Goal: Task Accomplishment & Management: Use online tool/utility

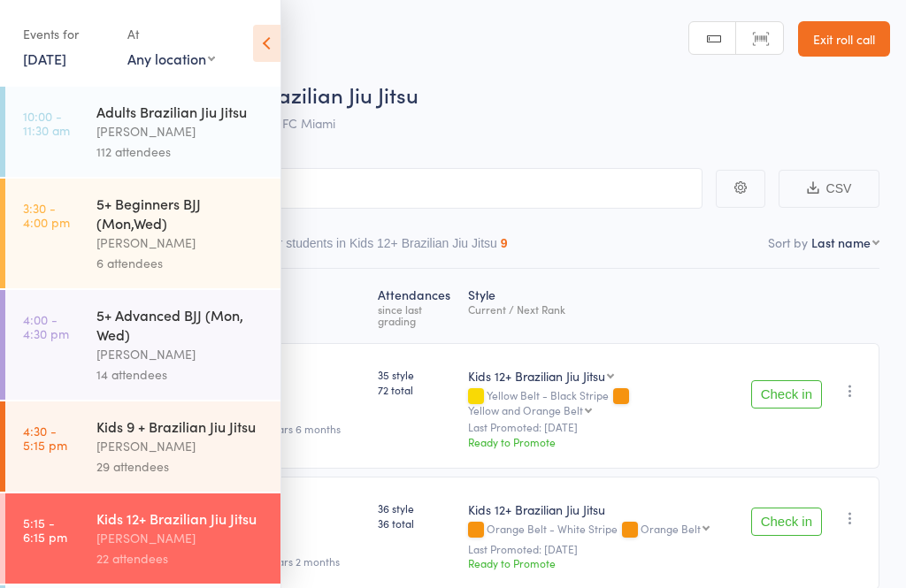
click at [193, 232] on div "5+ Beginners BJJ (Mon,Wed)" at bounding box center [180, 213] width 169 height 39
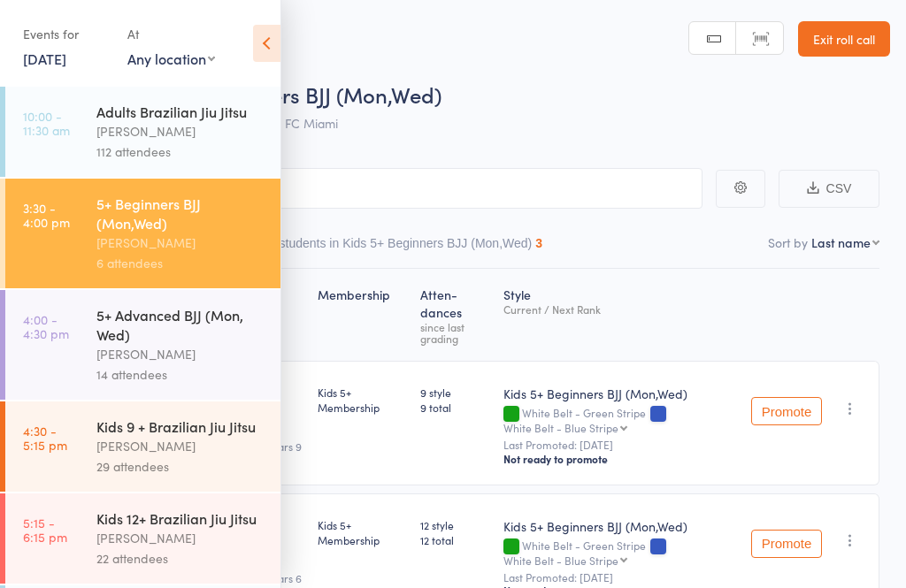
click at [258, 47] on icon at bounding box center [266, 43] width 27 height 37
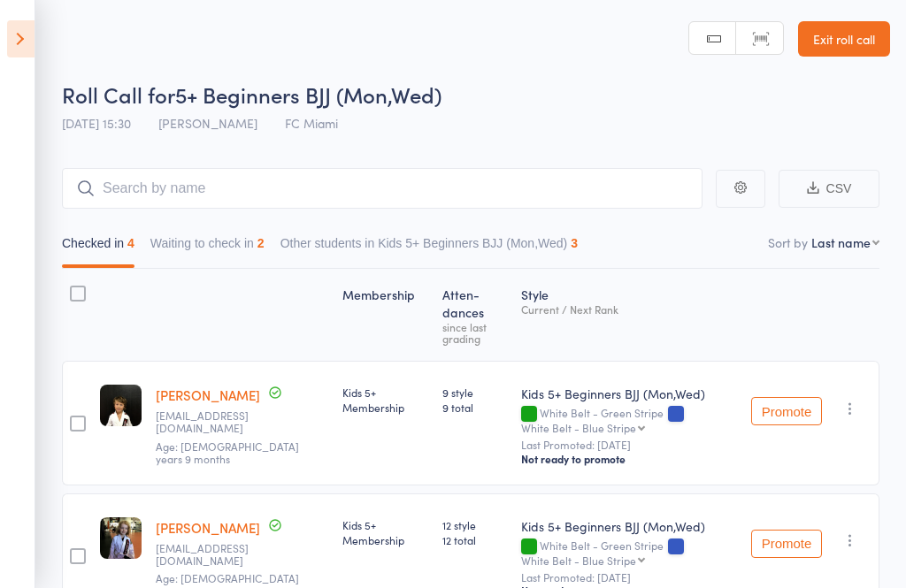
click at [23, 40] on icon at bounding box center [20, 38] width 27 height 37
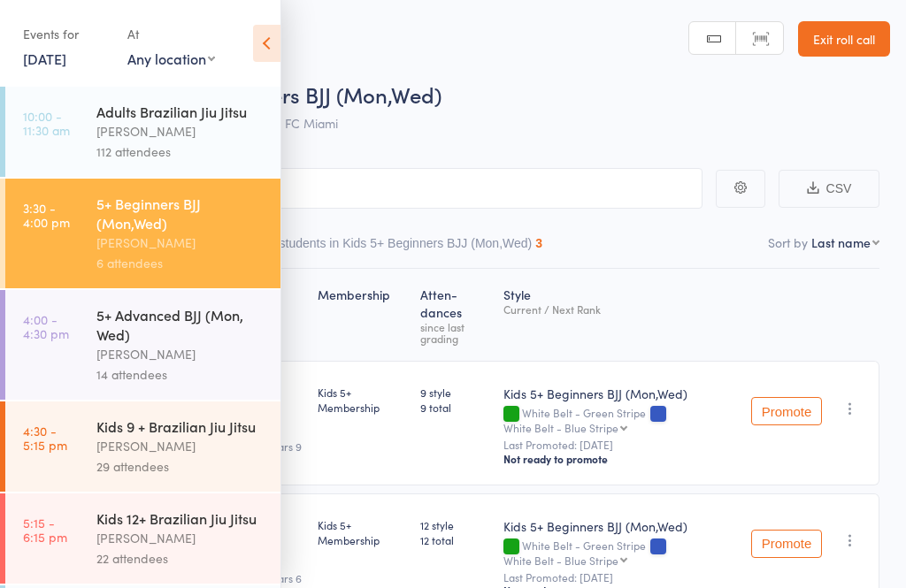
click at [97, 344] on div "5+ Advanced BJJ (Mon, Wed)" at bounding box center [180, 324] width 169 height 39
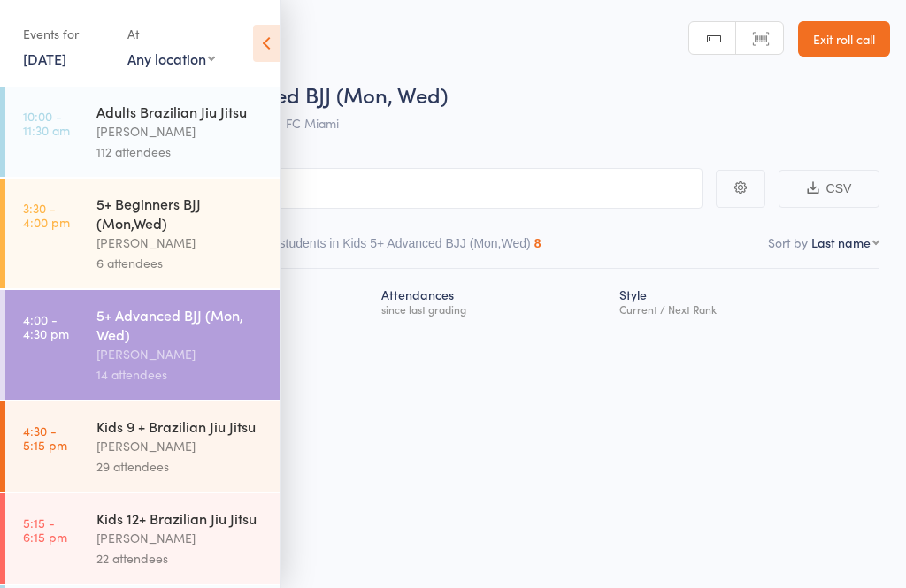
click at [265, 34] on icon at bounding box center [266, 43] width 27 height 37
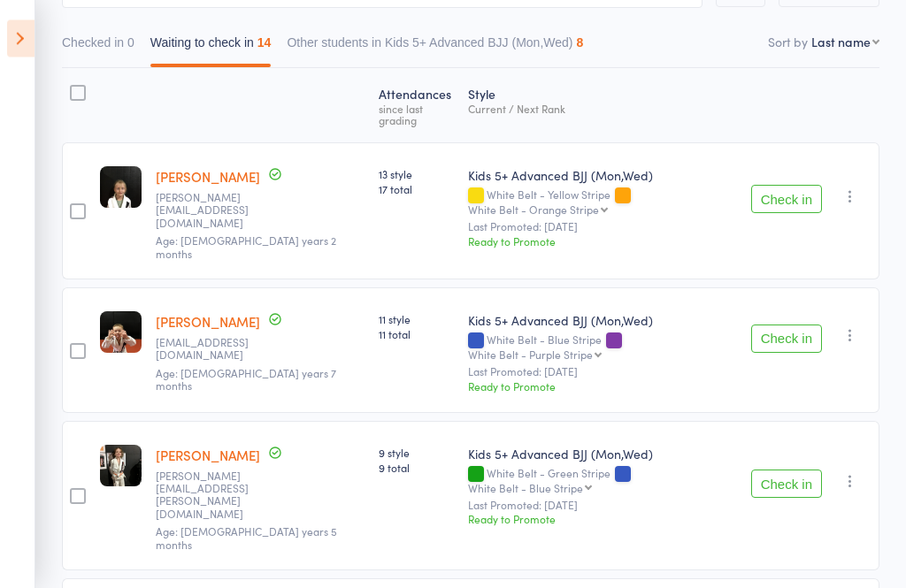
scroll to position [192, 0]
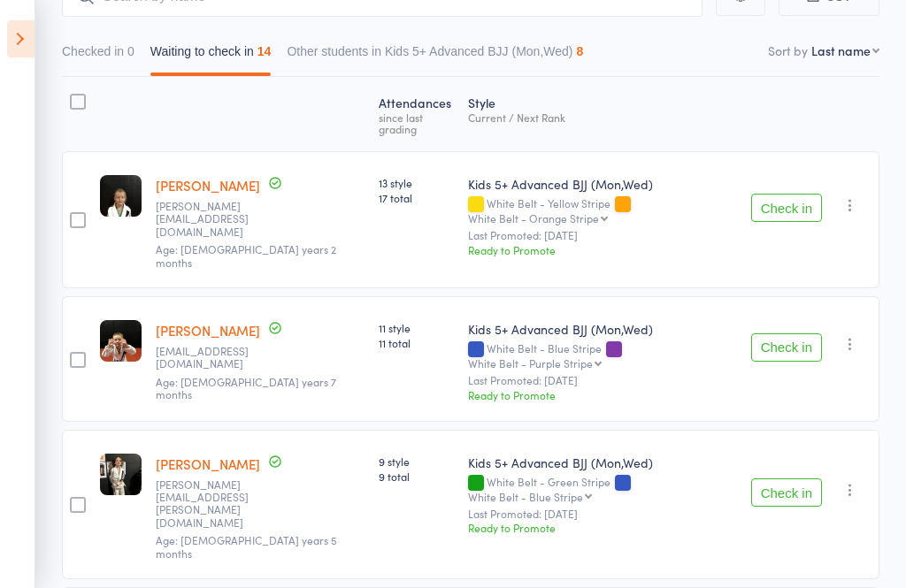
click at [818, 202] on button "Check in" at bounding box center [786, 208] width 71 height 28
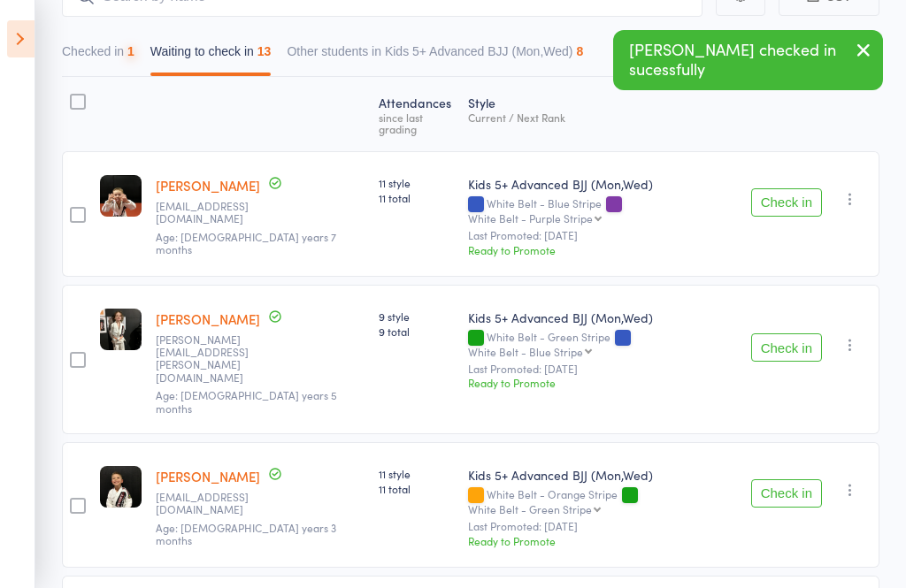
click at [788, 188] on button "Check in" at bounding box center [786, 202] width 71 height 28
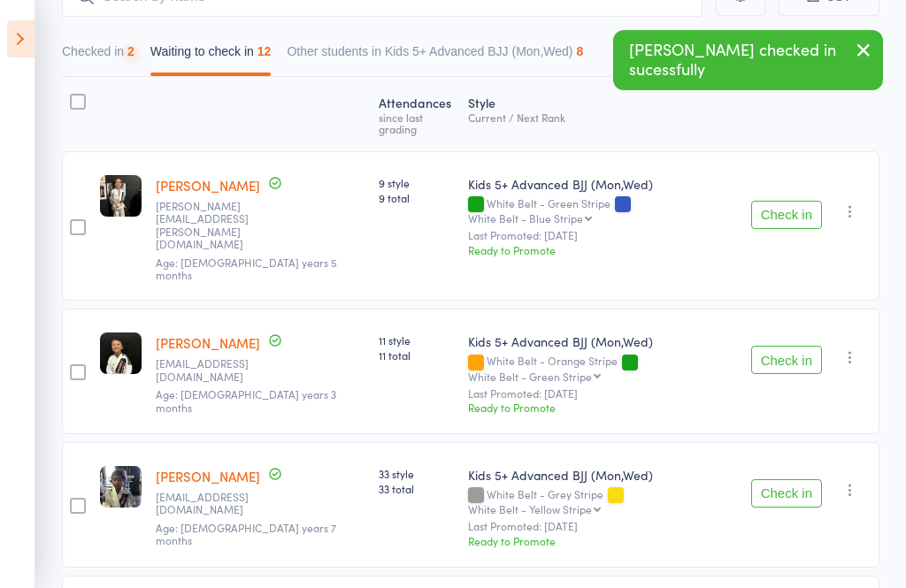
click at [779, 201] on button "Check in" at bounding box center [786, 215] width 71 height 28
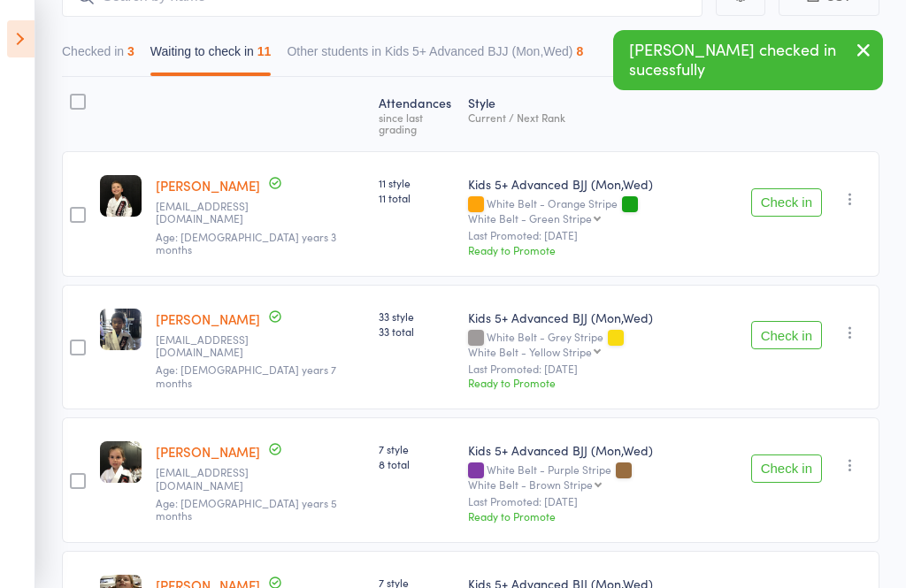
click at [789, 321] on button "Check in" at bounding box center [786, 335] width 71 height 28
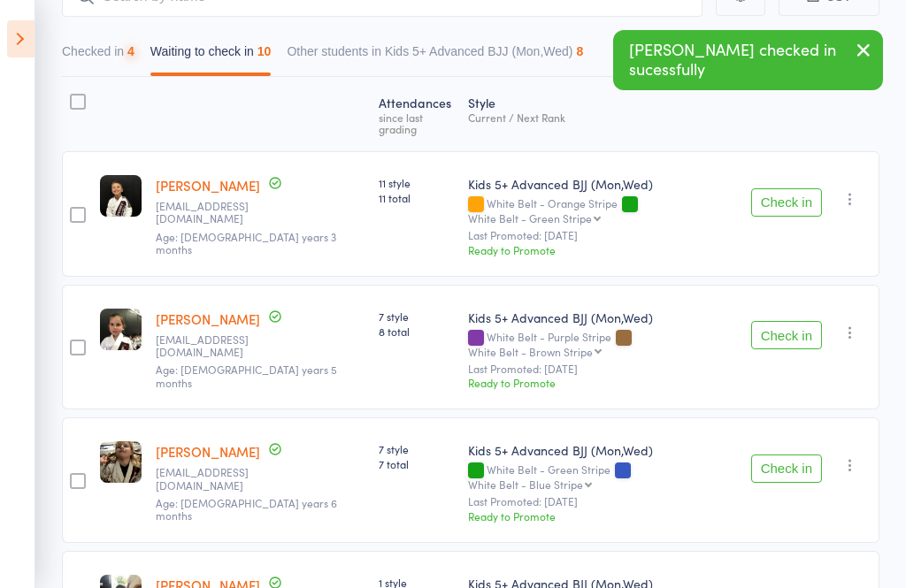
click at [797, 321] on button "Check in" at bounding box center [786, 335] width 71 height 28
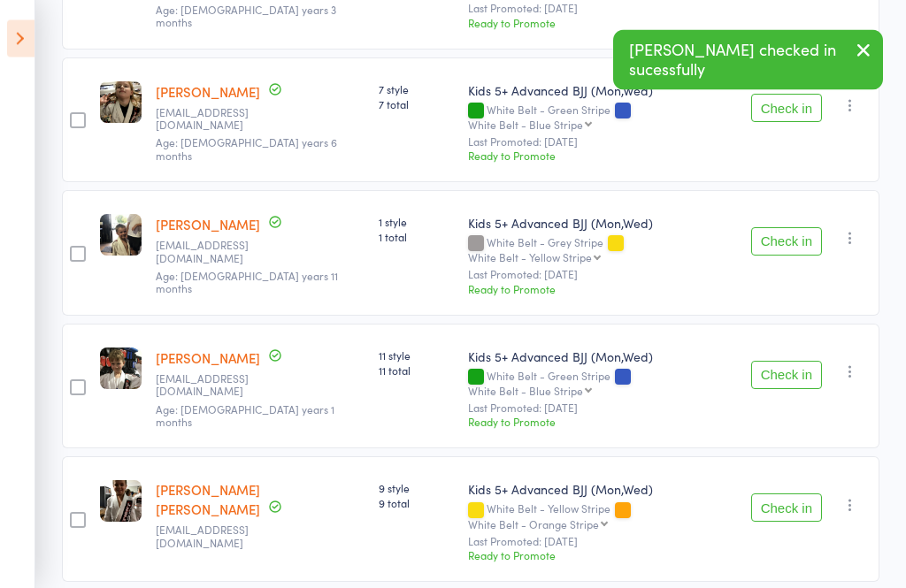
scroll to position [421, 0]
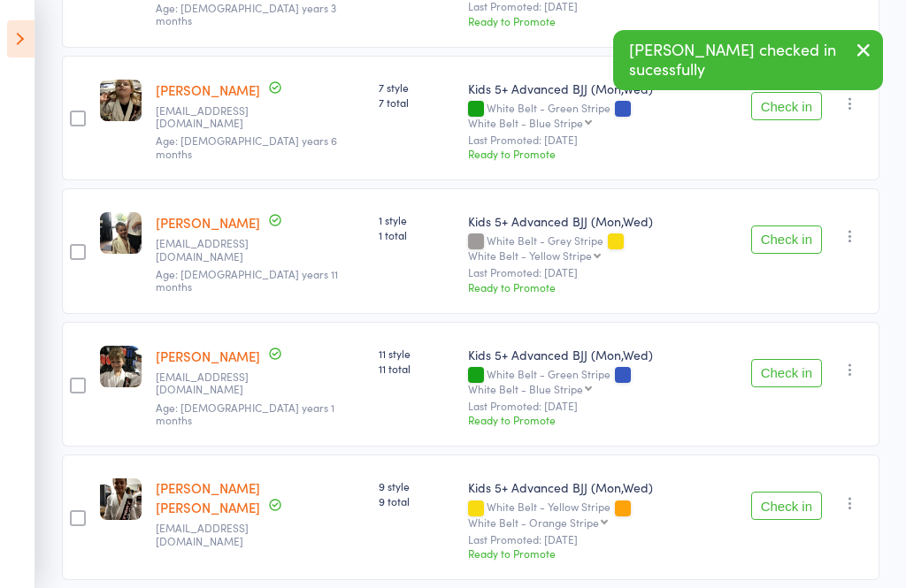
click at [791, 492] on button "Check in" at bounding box center [786, 506] width 71 height 28
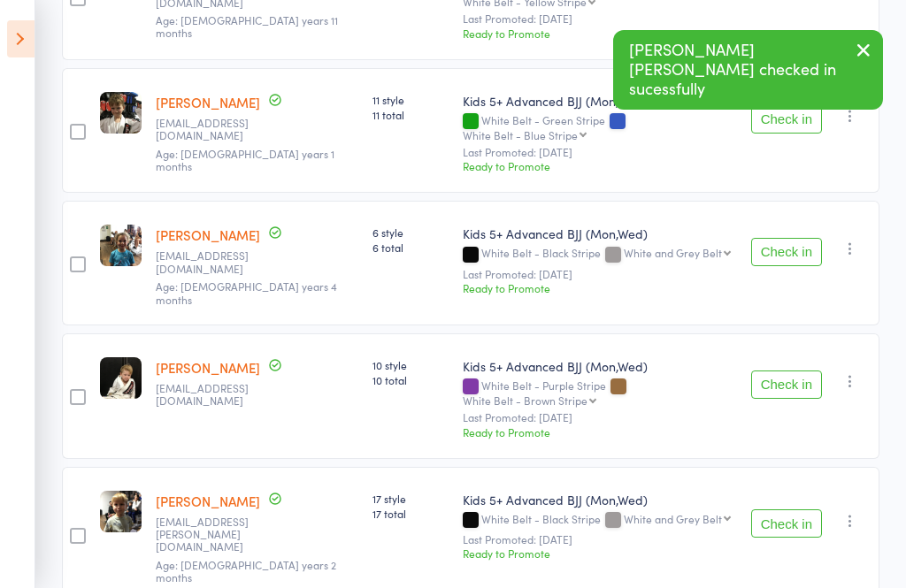
scroll to position [732, 0]
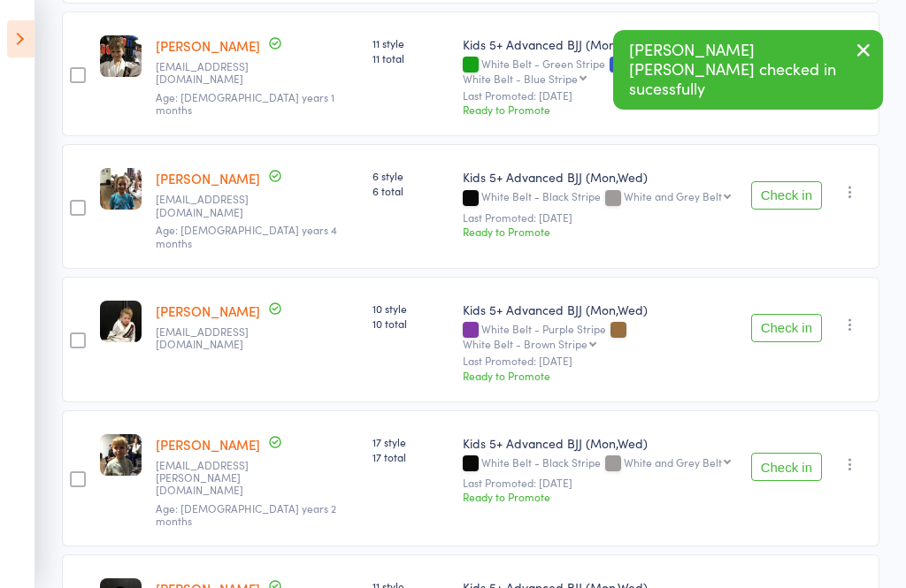
click at [793, 453] on button "Check in" at bounding box center [786, 467] width 71 height 28
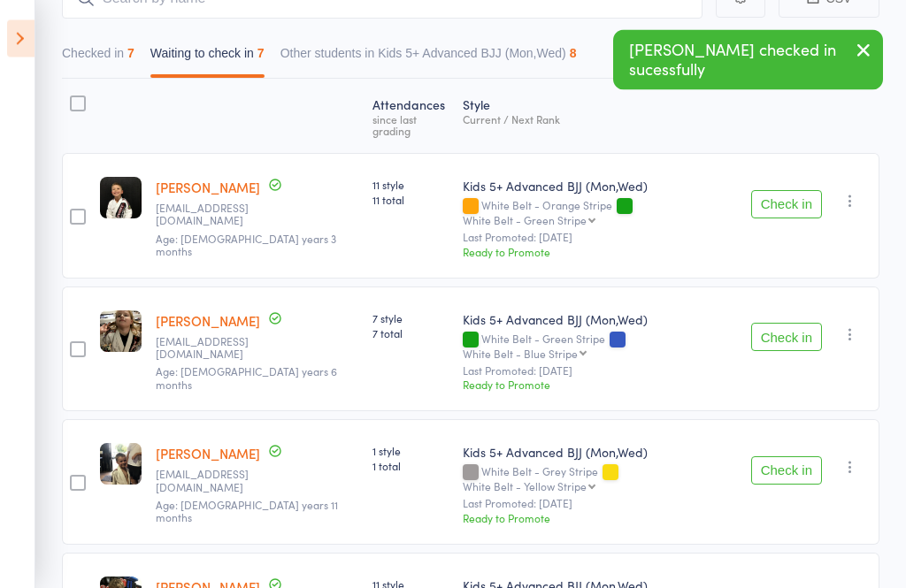
scroll to position [190, 0]
click at [784, 457] on button "Check in" at bounding box center [786, 471] width 71 height 28
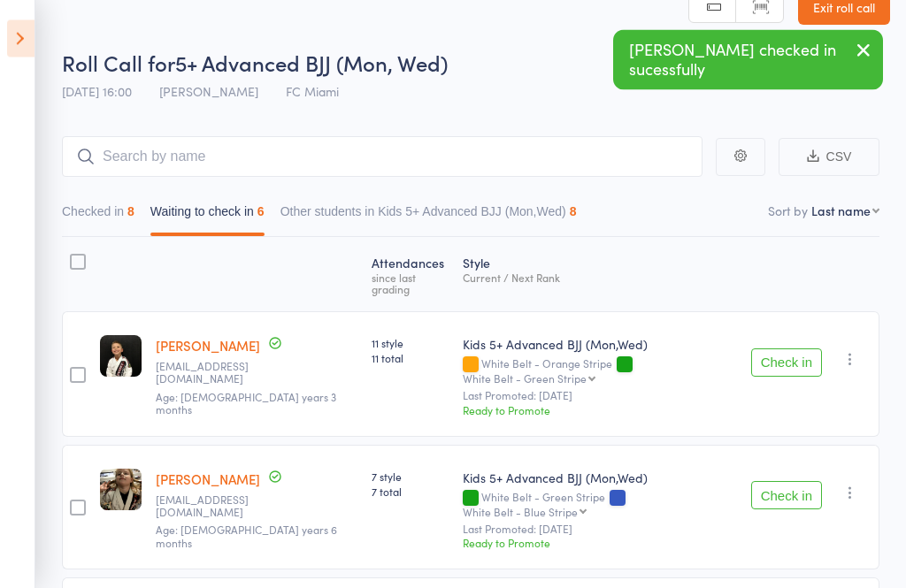
scroll to position [32, 0]
click at [400, 150] on input "search" at bounding box center [382, 156] width 641 height 41
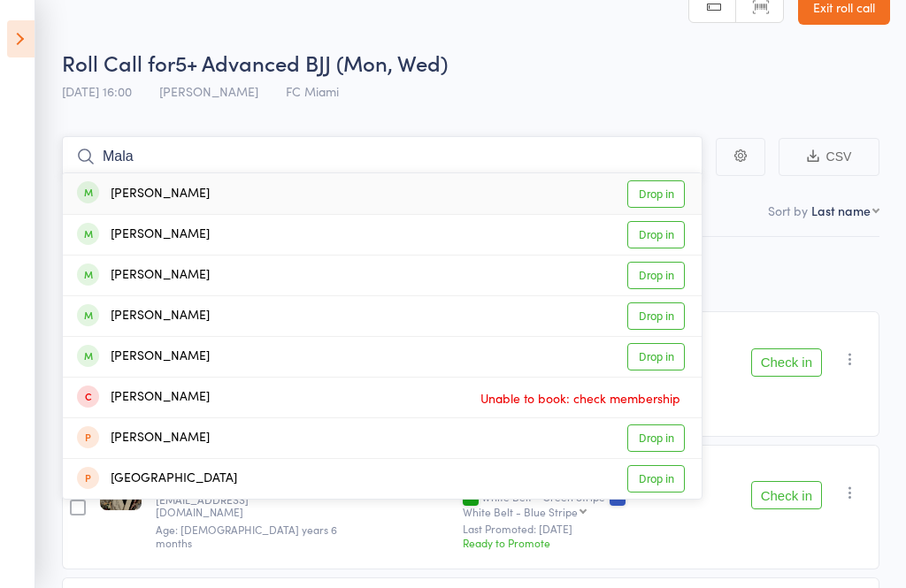
type input "Mala"
click at [660, 186] on link "Drop in" at bounding box center [656, 193] width 58 height 27
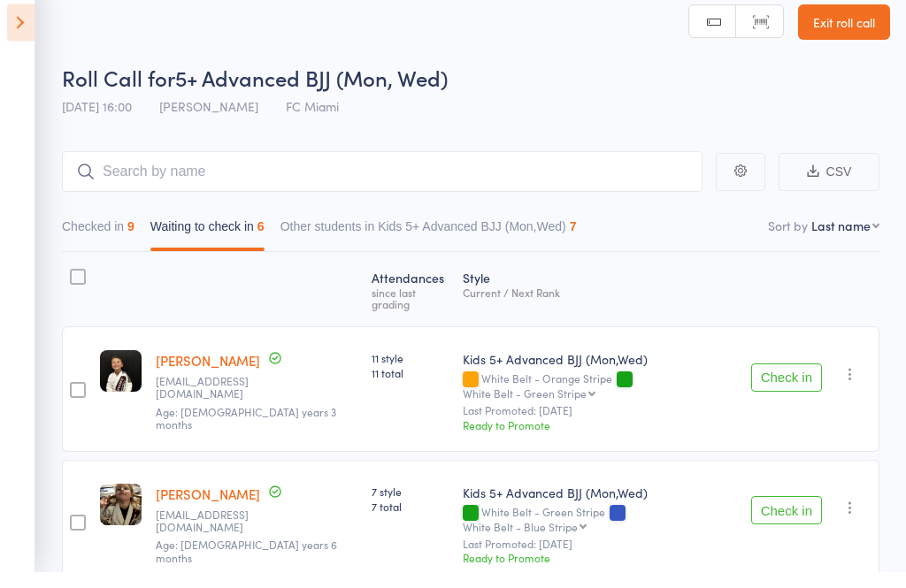
scroll to position [19, 0]
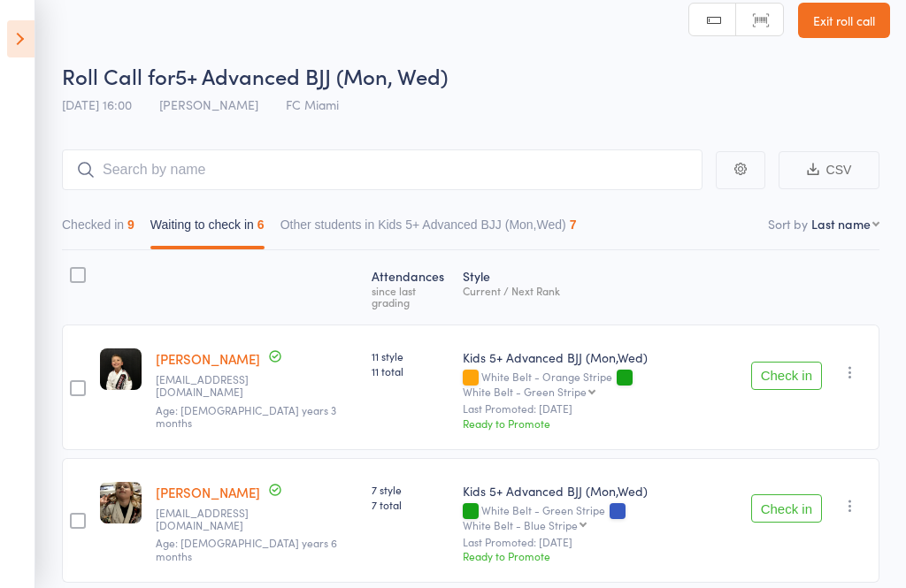
click at [21, 50] on icon at bounding box center [20, 38] width 27 height 37
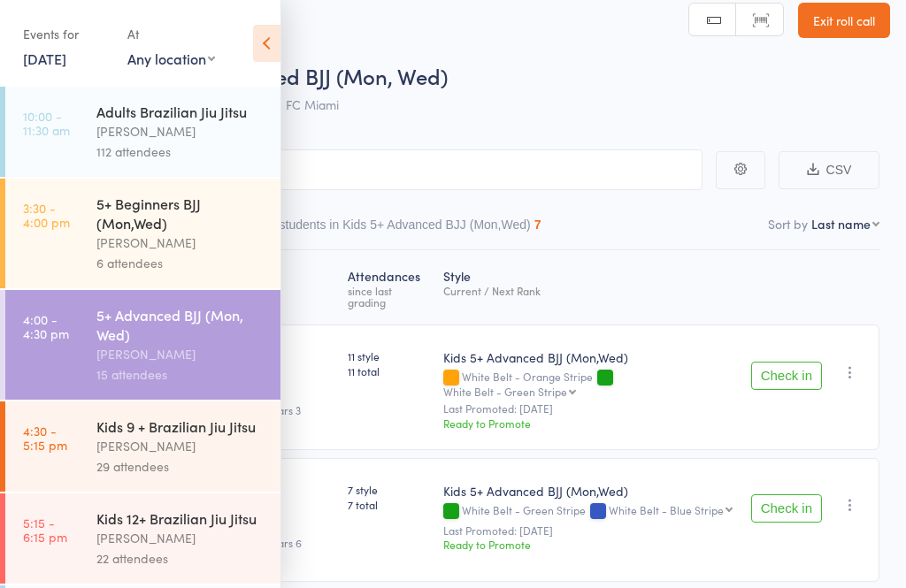
click at [193, 457] on div "[PERSON_NAME]" at bounding box center [180, 446] width 169 height 20
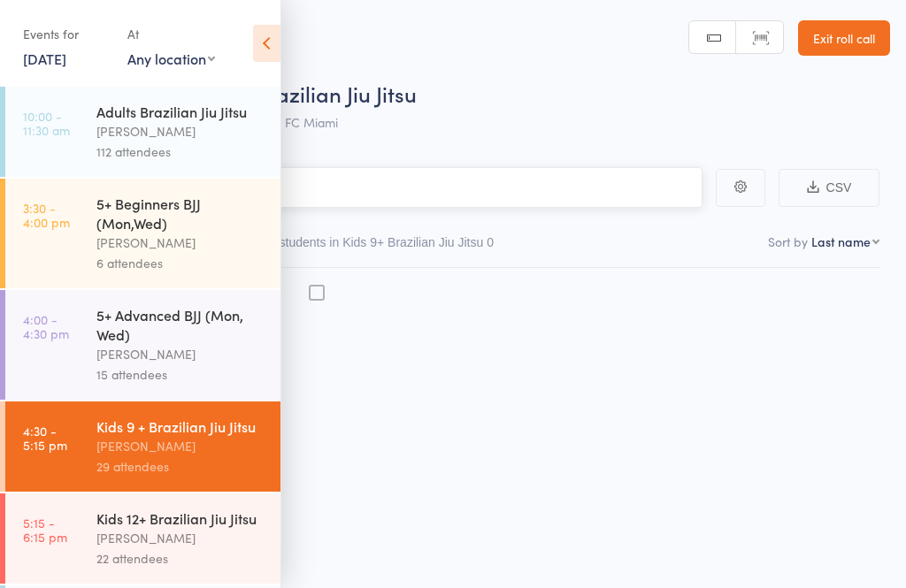
scroll to position [12, 0]
click at [272, 47] on icon at bounding box center [266, 43] width 27 height 37
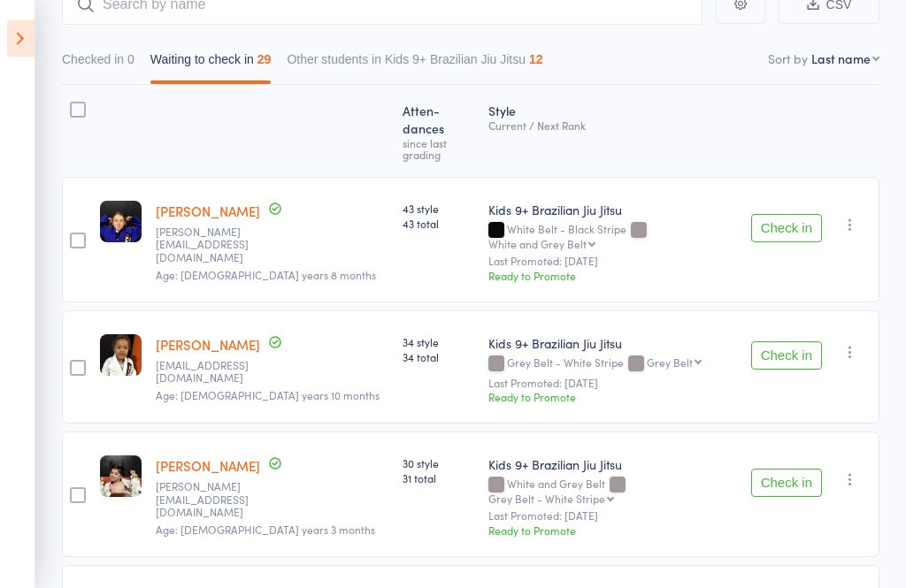
click at [793, 215] on button "Check in" at bounding box center [786, 229] width 71 height 28
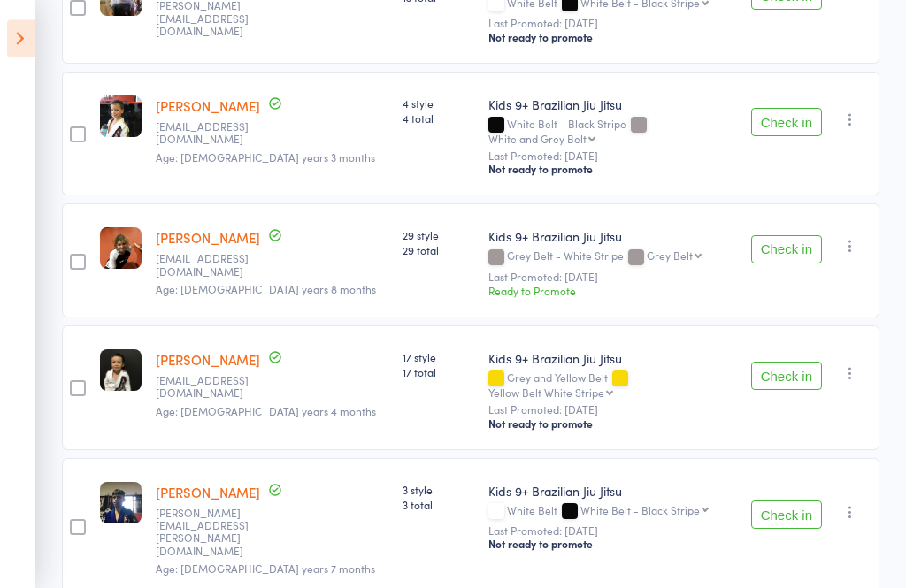
scroll to position [1268, 0]
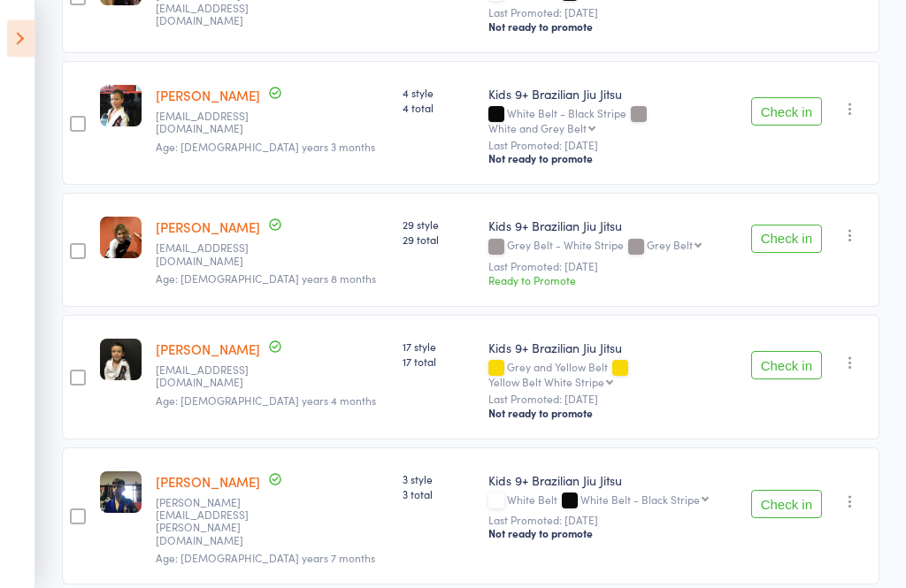
click at [799, 491] on button "Check in" at bounding box center [786, 505] width 71 height 28
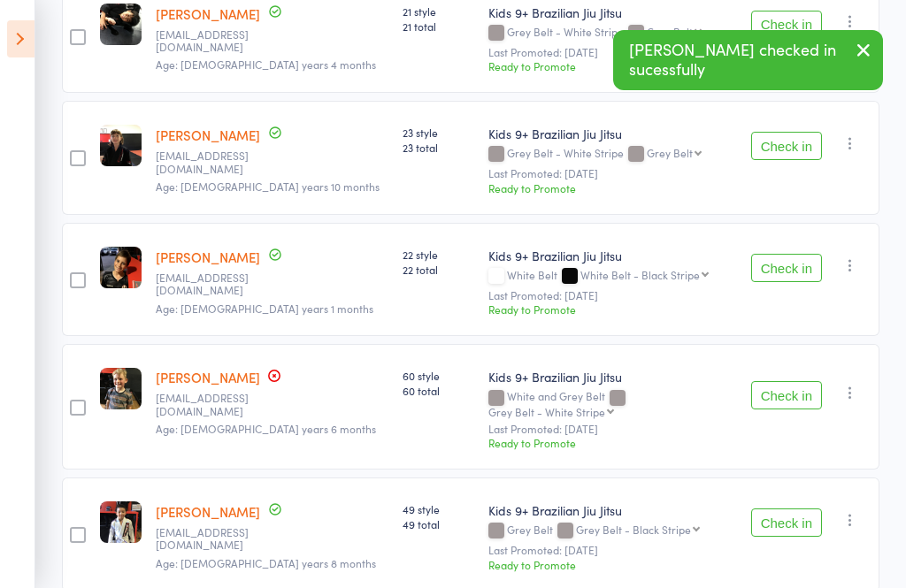
scroll to position [2026, 0]
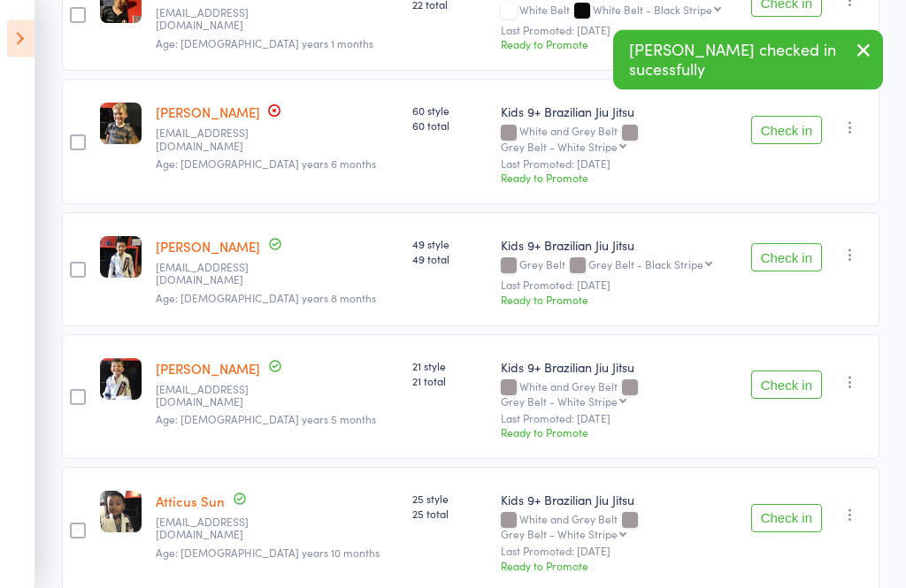
scroll to position [2275, 0]
click at [794, 504] on button "Check in" at bounding box center [786, 518] width 71 height 28
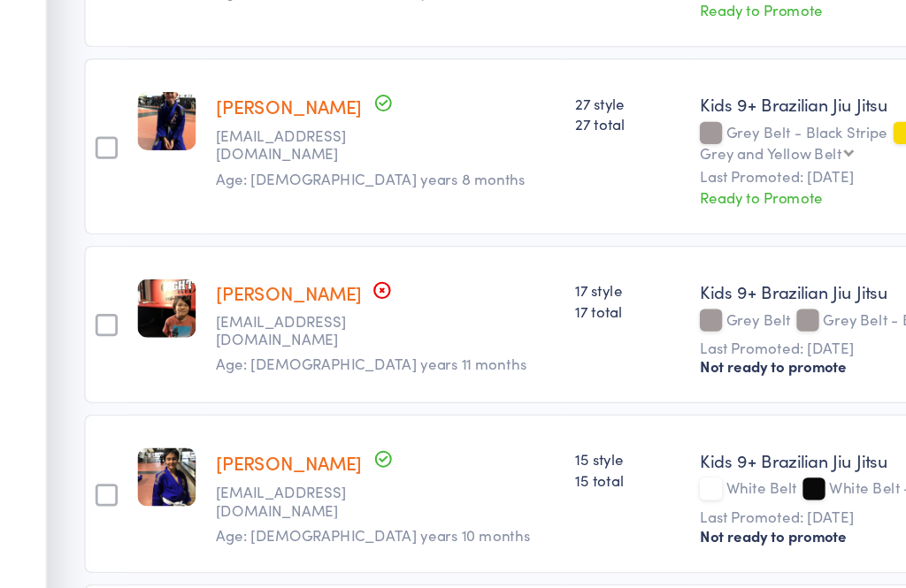
scroll to position [2576, 0]
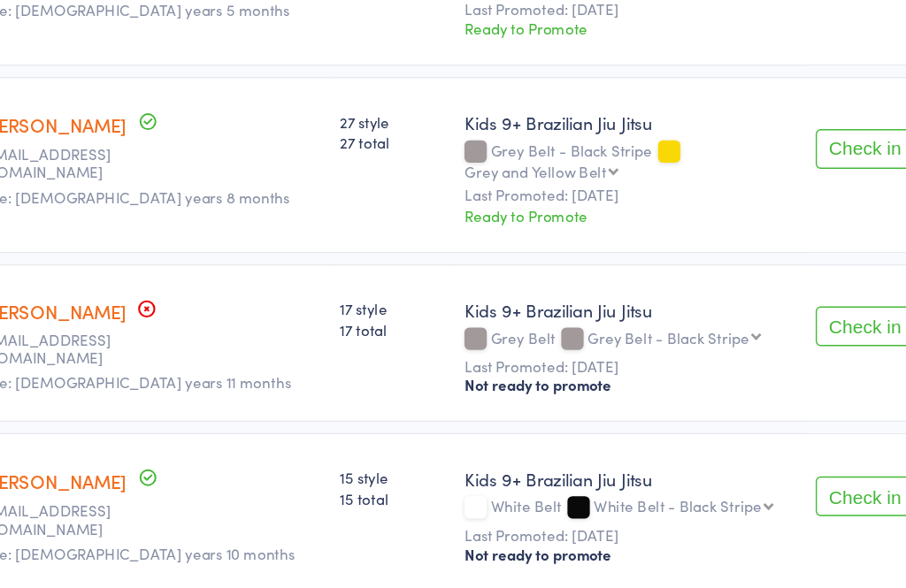
click at [751, 572] on button "Check in" at bounding box center [786, 586] width 71 height 28
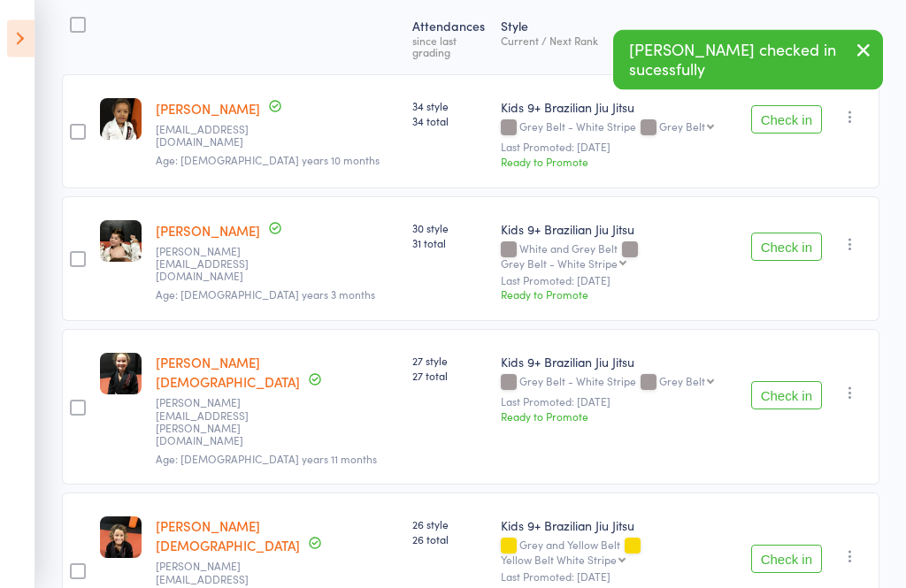
scroll to position [0, 0]
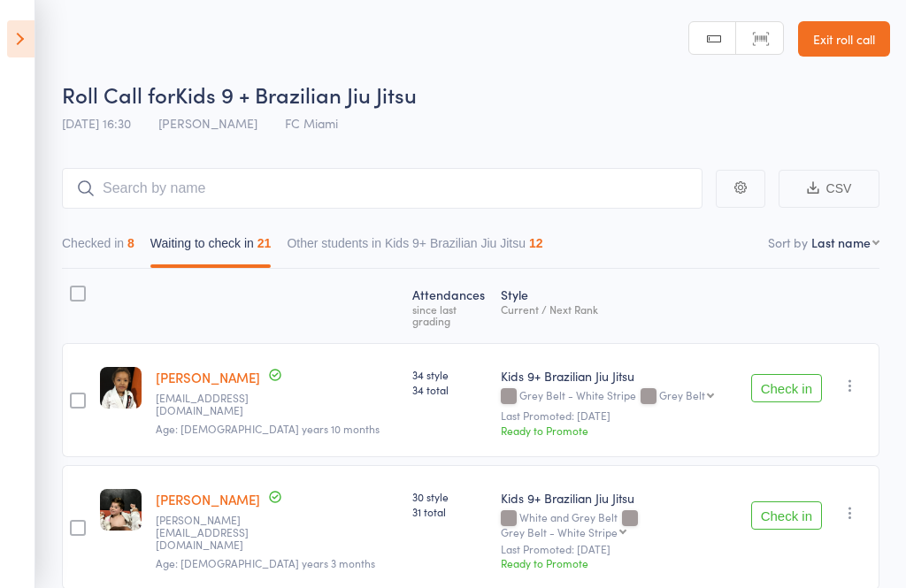
click at [869, 50] on link "Exit roll call" at bounding box center [844, 38] width 92 height 35
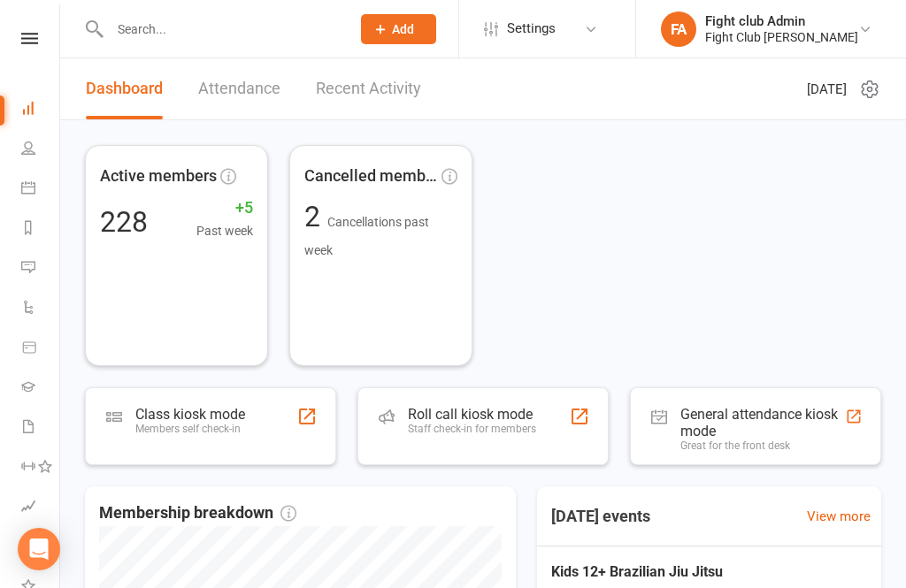
click at [496, 426] on div "Staff check-in for members" at bounding box center [472, 429] width 128 height 12
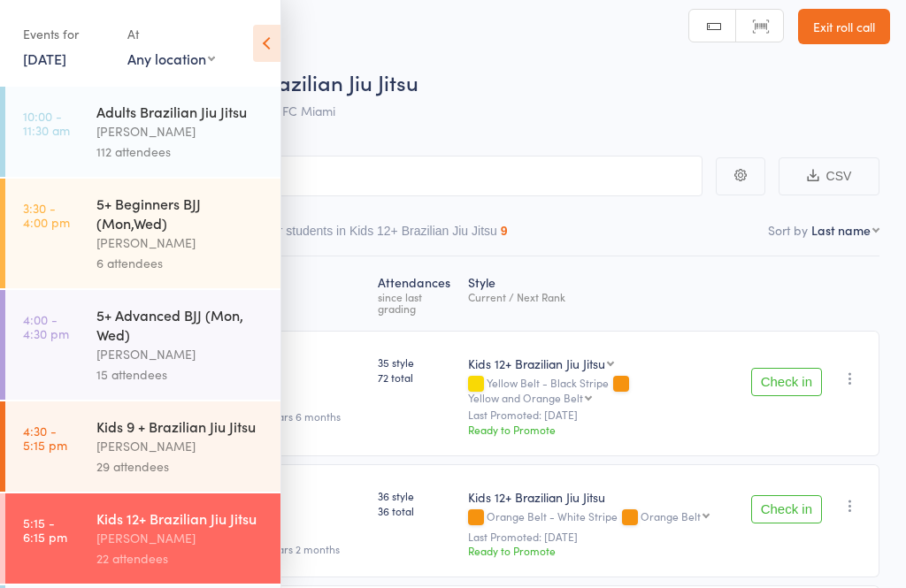
click at [273, 40] on icon at bounding box center [266, 43] width 27 height 37
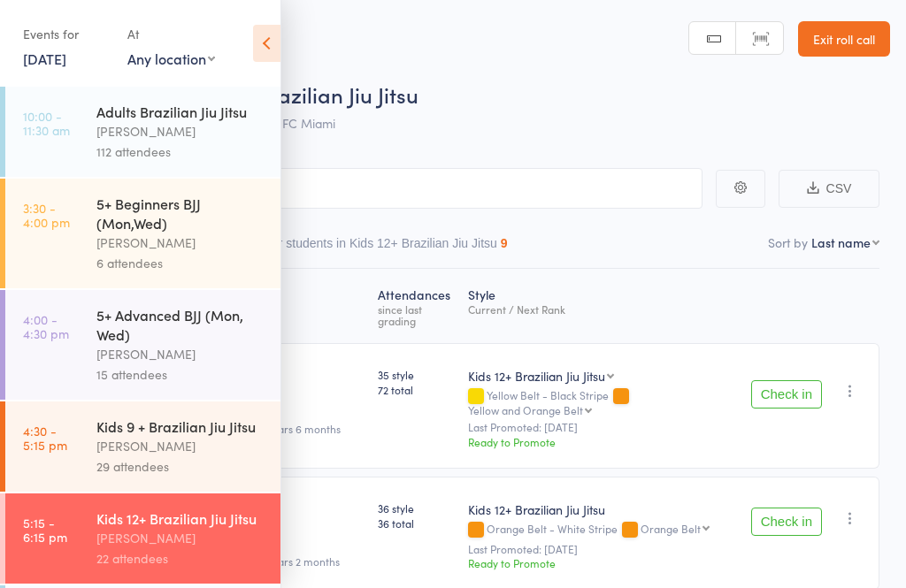
click at [248, 25] on div "Events for [DATE] [DATE] [DATE] Sun Mon Tue Wed Thu Fri Sat 36 31 01 02 03 04 0…" at bounding box center [140, 44] width 280 height 89
click at [265, 41] on icon at bounding box center [266, 43] width 27 height 37
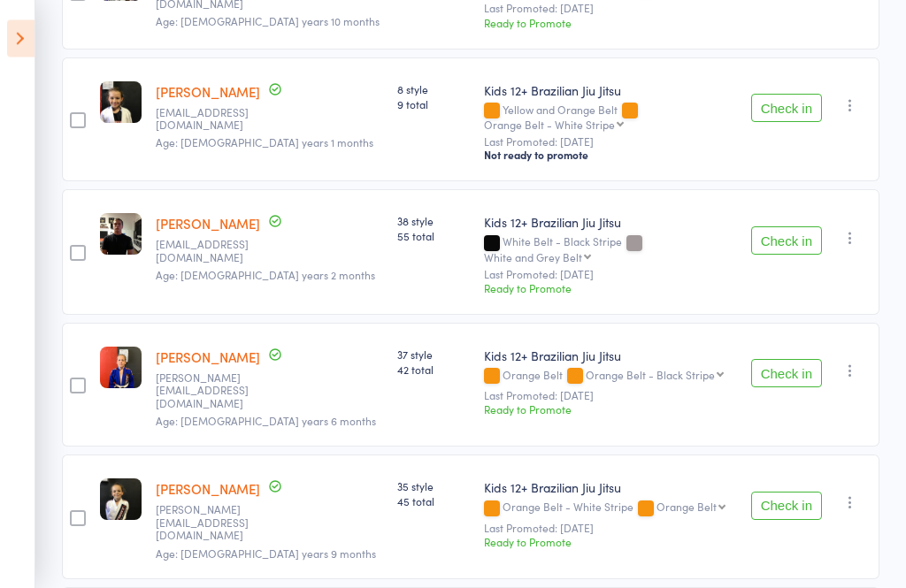
scroll to position [1837, 0]
click at [798, 226] on button "Check in" at bounding box center [786, 240] width 71 height 28
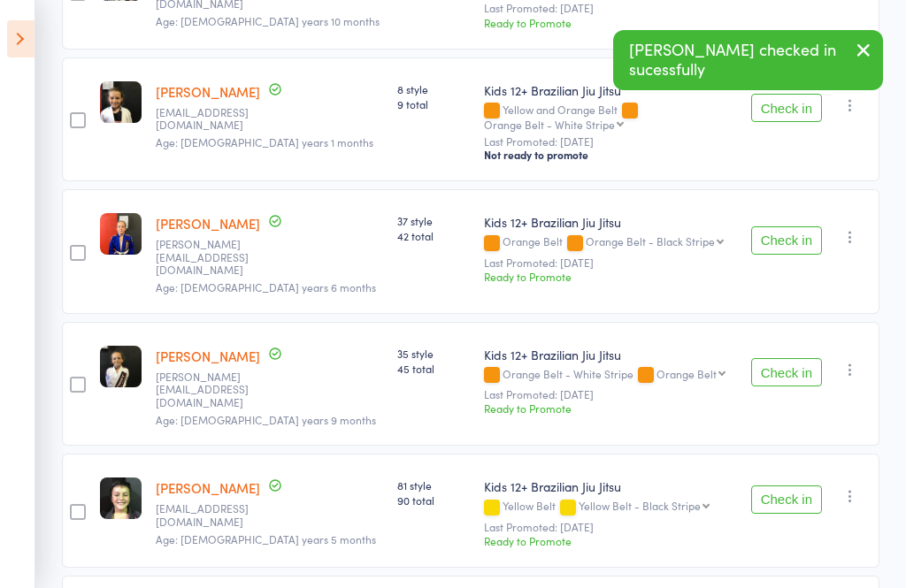
click at [772, 358] on button "Check in" at bounding box center [786, 372] width 71 height 28
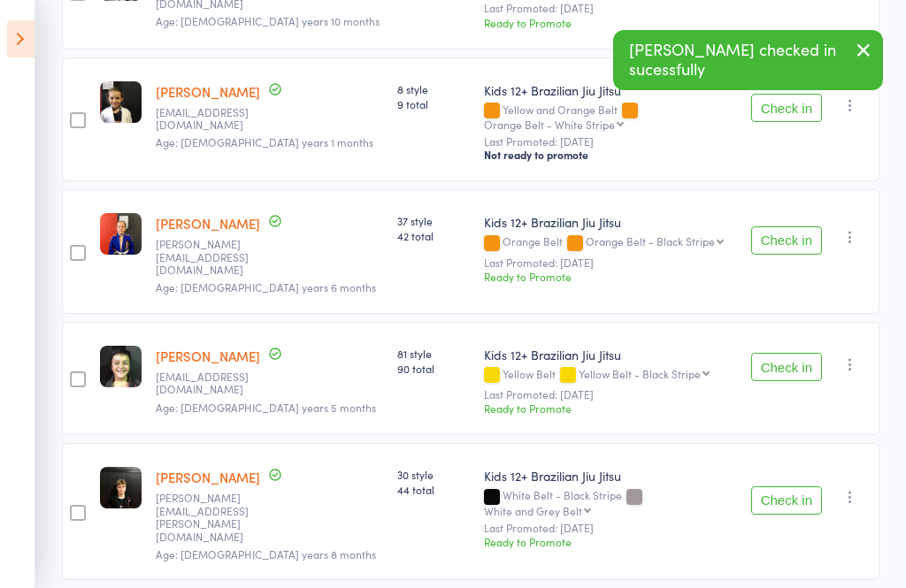
click at [810, 226] on button "Check in" at bounding box center [786, 240] width 71 height 28
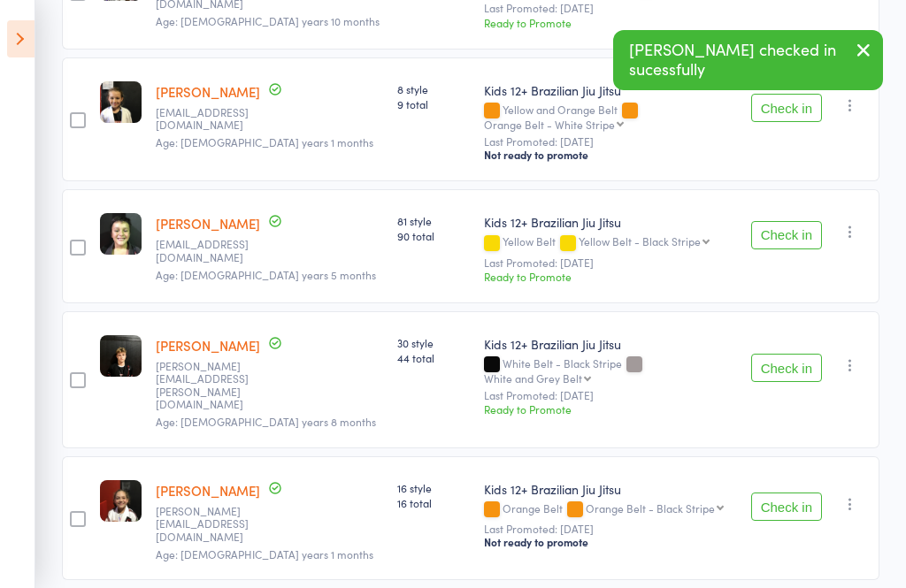
click at [804, 221] on button "Check in" at bounding box center [786, 235] width 71 height 28
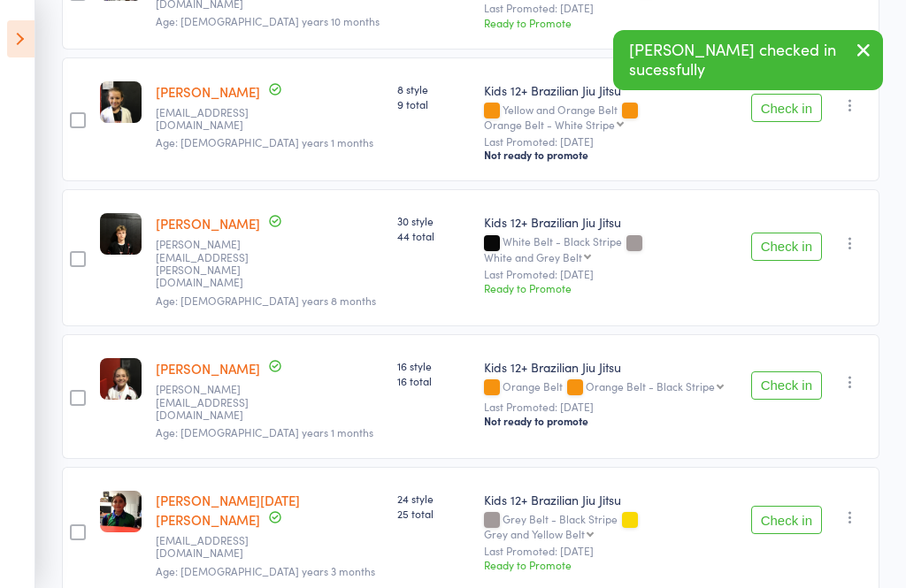
click at [796, 506] on button "Check in" at bounding box center [786, 520] width 71 height 28
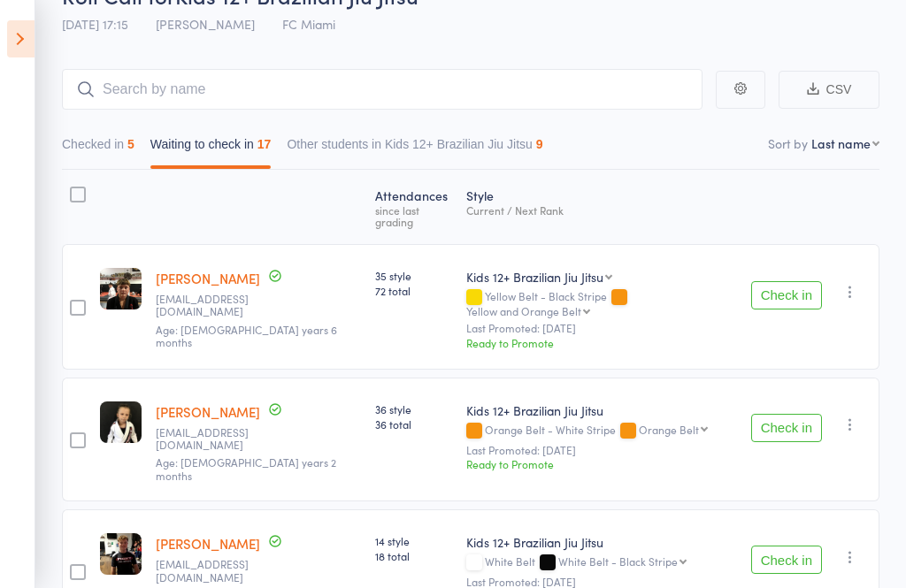
scroll to position [0, 0]
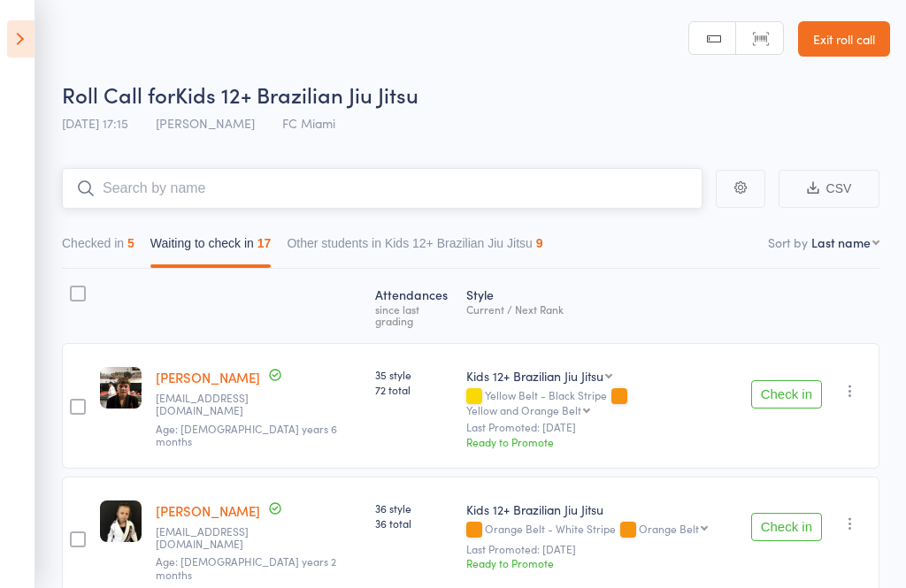
click at [552, 194] on input "search" at bounding box center [382, 188] width 641 height 41
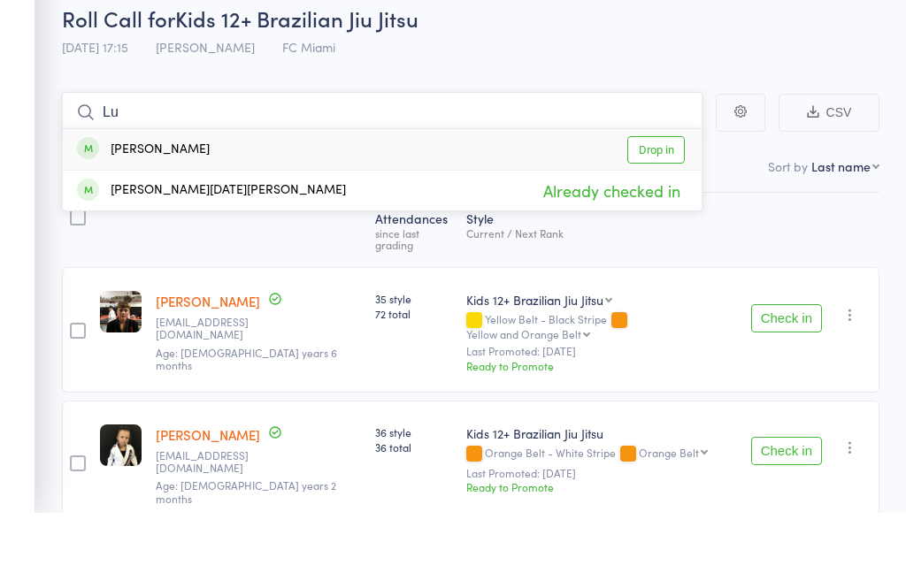
type input "L"
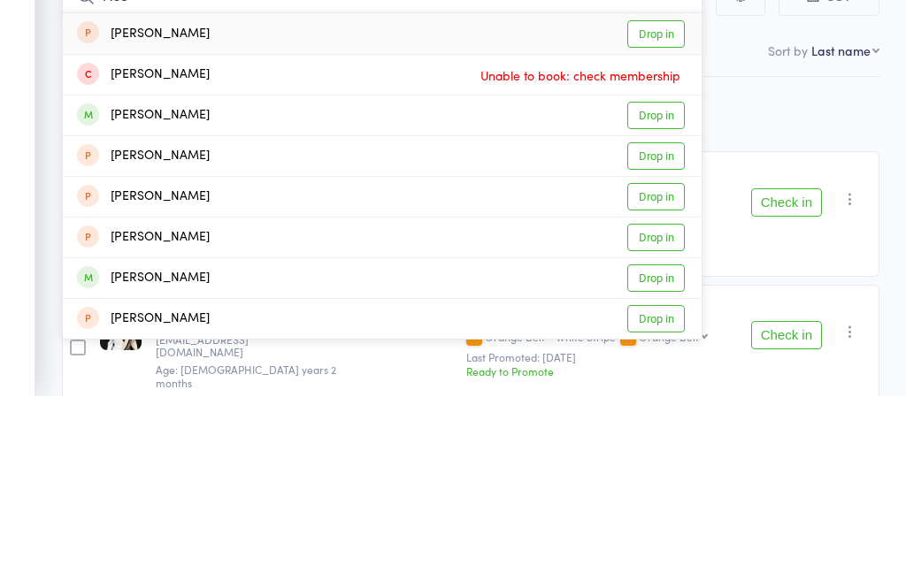
type input "Ros"
click at [664, 294] on link "Drop in" at bounding box center [656, 307] width 58 height 27
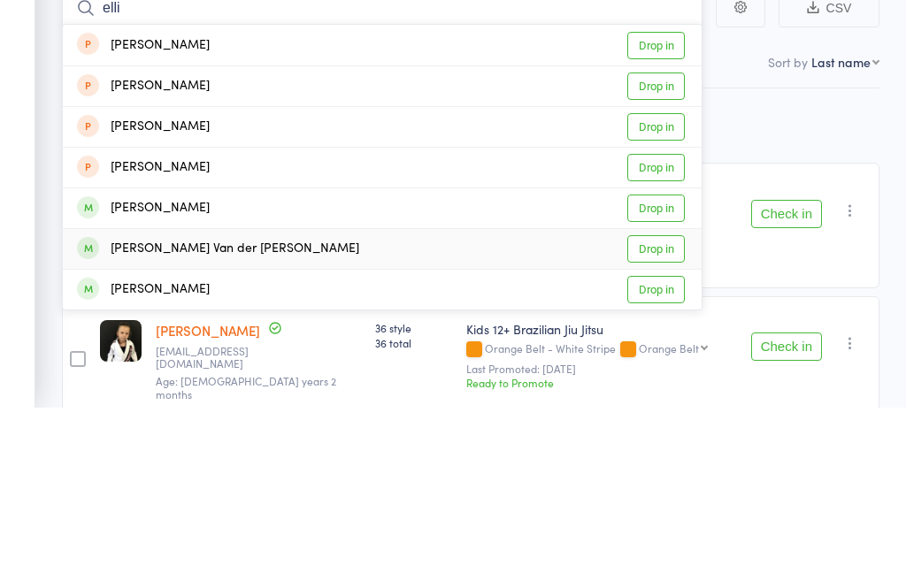
type input "elli"
click at [669, 416] on link "Drop in" at bounding box center [656, 429] width 58 height 27
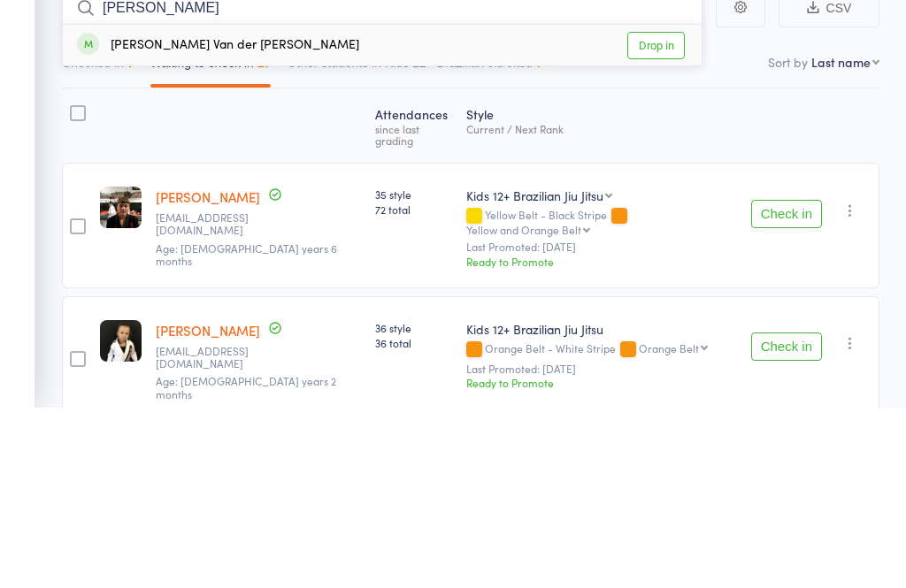
type input "[PERSON_NAME]"
click at [670, 212] on link "Drop in" at bounding box center [656, 225] width 58 height 27
